Goal: Find specific page/section: Find specific page/section

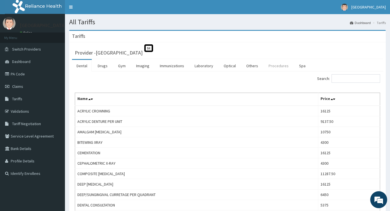
click at [281, 67] on link "Procedures" at bounding box center [278, 66] width 29 height 12
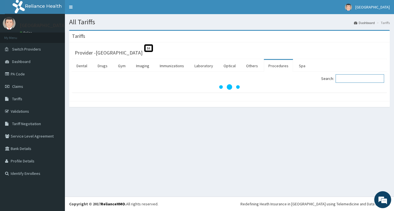
click at [350, 79] on input "Search:" at bounding box center [360, 78] width 49 height 8
type input "p"
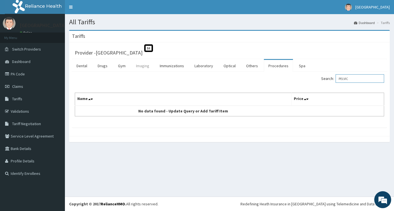
type input "PELVIC"
click at [142, 64] on link "Imaging" at bounding box center [143, 66] width 22 height 12
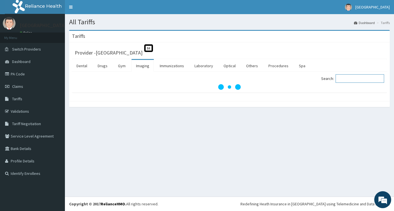
click at [353, 78] on input "Search:" at bounding box center [360, 78] width 49 height 8
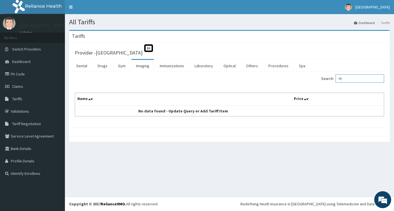
type input "P"
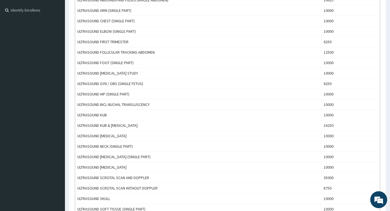
scroll to position [22, 0]
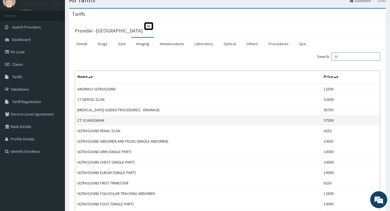
type input "S"
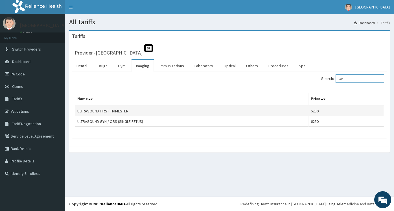
type input "O"
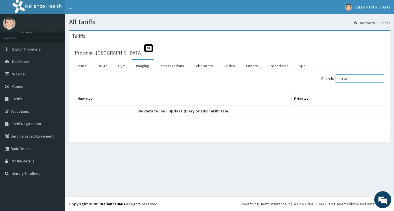
type input "PELVI"
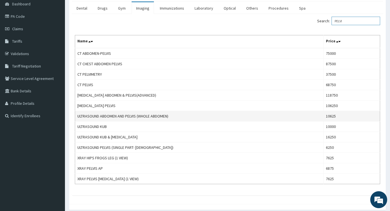
scroll to position [81, 0]
